Goal: Find specific page/section: Find specific page/section

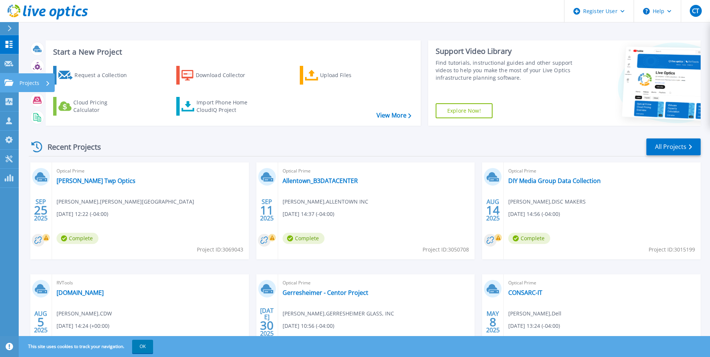
click at [27, 85] on p "Projects" at bounding box center [29, 82] width 20 height 19
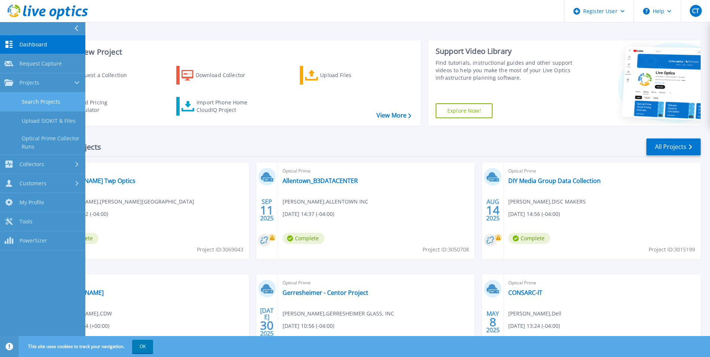
click at [50, 99] on link "Search Projects" at bounding box center [42, 101] width 85 height 19
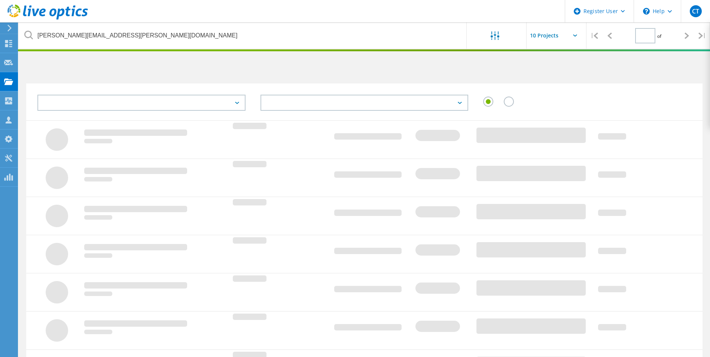
type input "1"
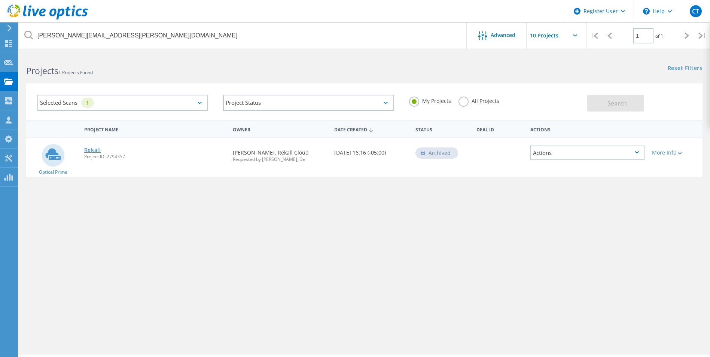
click at [96, 151] on link "Rekall" at bounding box center [92, 150] width 17 height 5
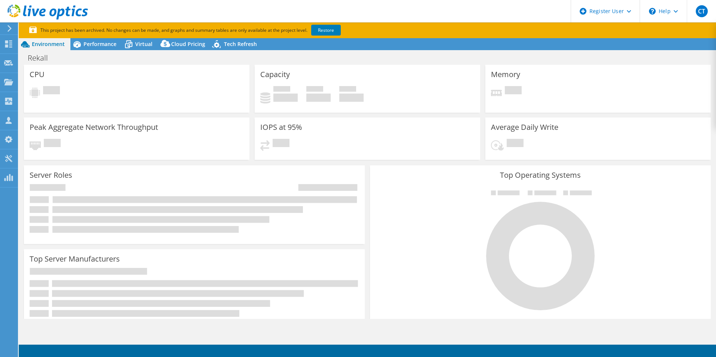
select select "USD"
